Goal: Check status: Check status

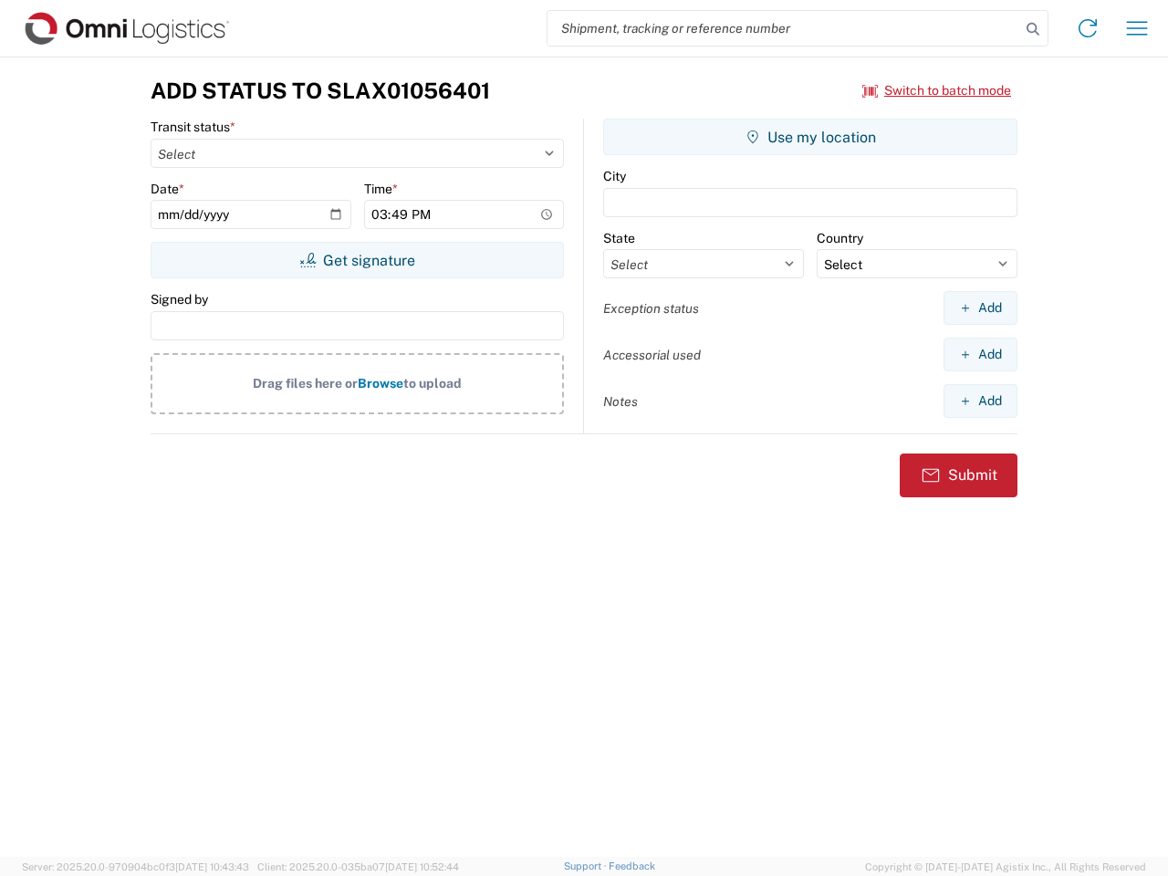
click at [784, 28] on input "search" at bounding box center [784, 28] width 473 height 35
click at [1033, 29] on icon at bounding box center [1034, 29] width 26 height 26
click at [1088, 28] on icon at bounding box center [1087, 28] width 29 height 29
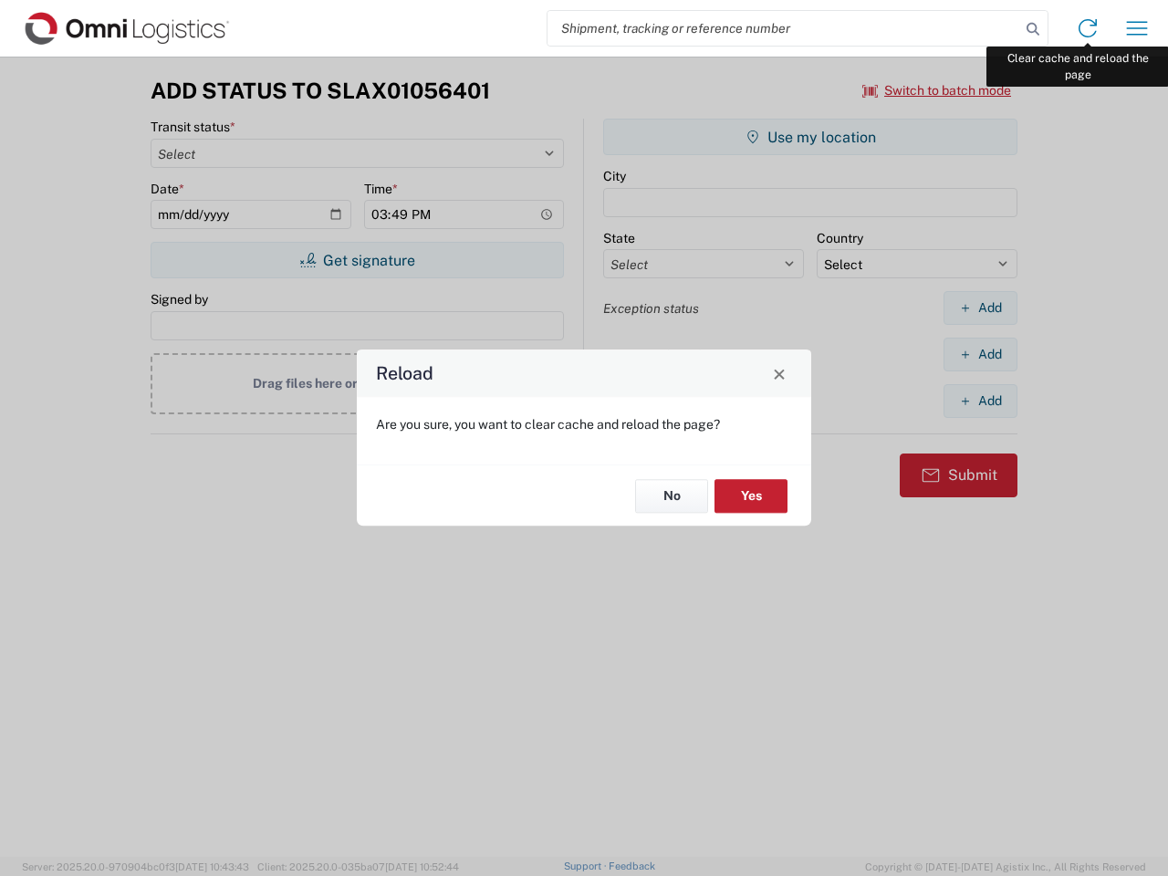
click at [1137, 28] on div "Reload Are you sure, you want to clear cache and reload the page? No Yes" at bounding box center [584, 438] width 1168 height 876
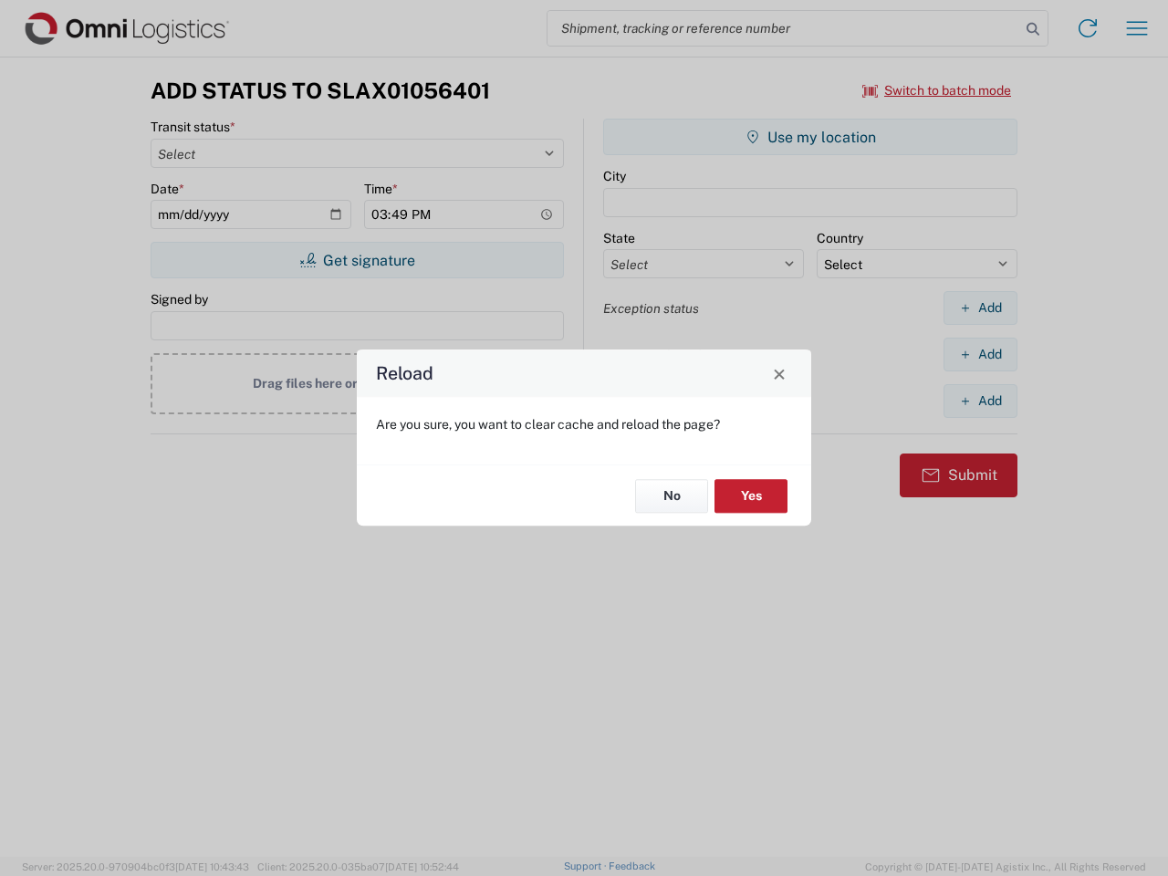
click at [937, 90] on div "Reload Are you sure, you want to clear cache and reload the page? No Yes" at bounding box center [584, 438] width 1168 height 876
click at [357, 260] on div "Reload Are you sure, you want to clear cache and reload the page? No Yes" at bounding box center [584, 438] width 1168 height 876
click at [811, 137] on div "Reload Are you sure, you want to clear cache and reload the page? No Yes" at bounding box center [584, 438] width 1168 height 876
click at [980, 308] on div "Reload Are you sure, you want to clear cache and reload the page? No Yes" at bounding box center [584, 438] width 1168 height 876
click at [980, 354] on div "Reload Are you sure, you want to clear cache and reload the page? No Yes" at bounding box center [584, 438] width 1168 height 876
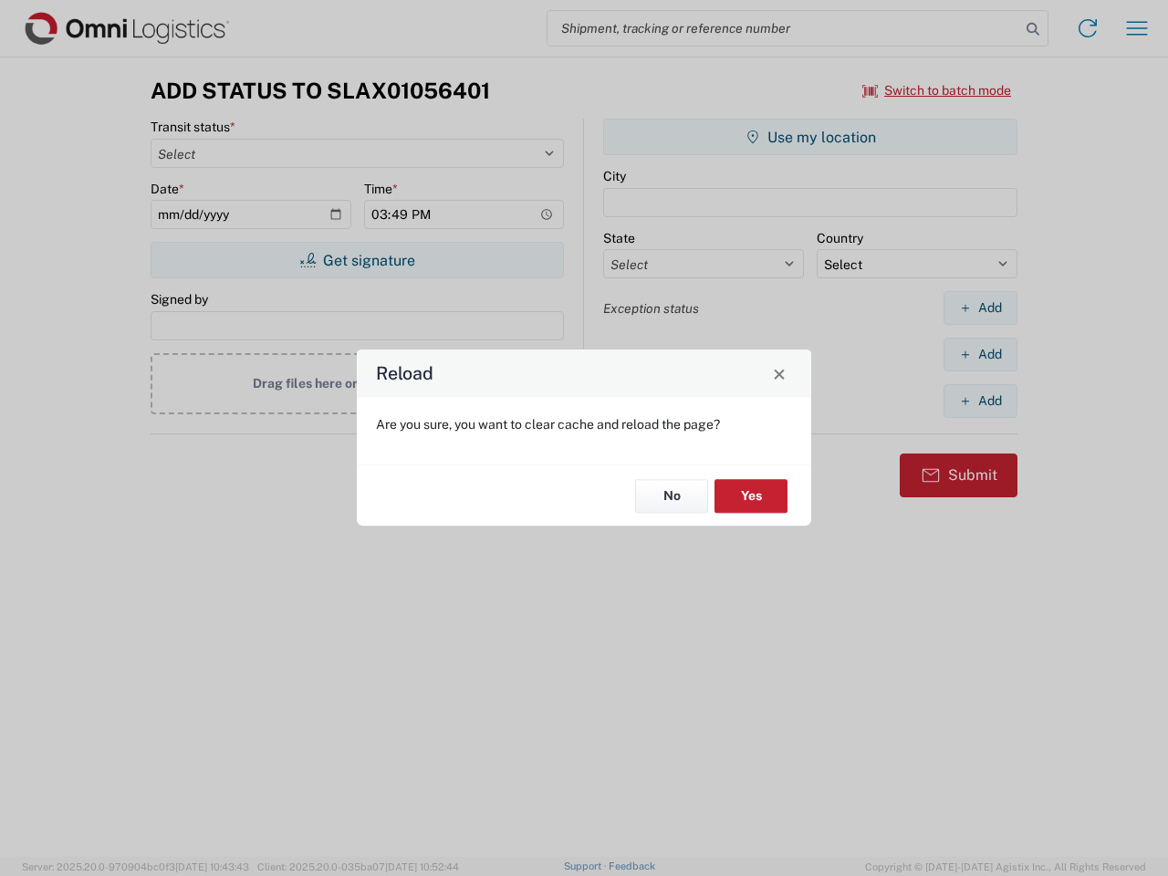
click at [980, 401] on div "Reload Are you sure, you want to clear cache and reload the page? No Yes" at bounding box center [584, 438] width 1168 height 876
